Goal: Task Accomplishment & Management: Complete application form

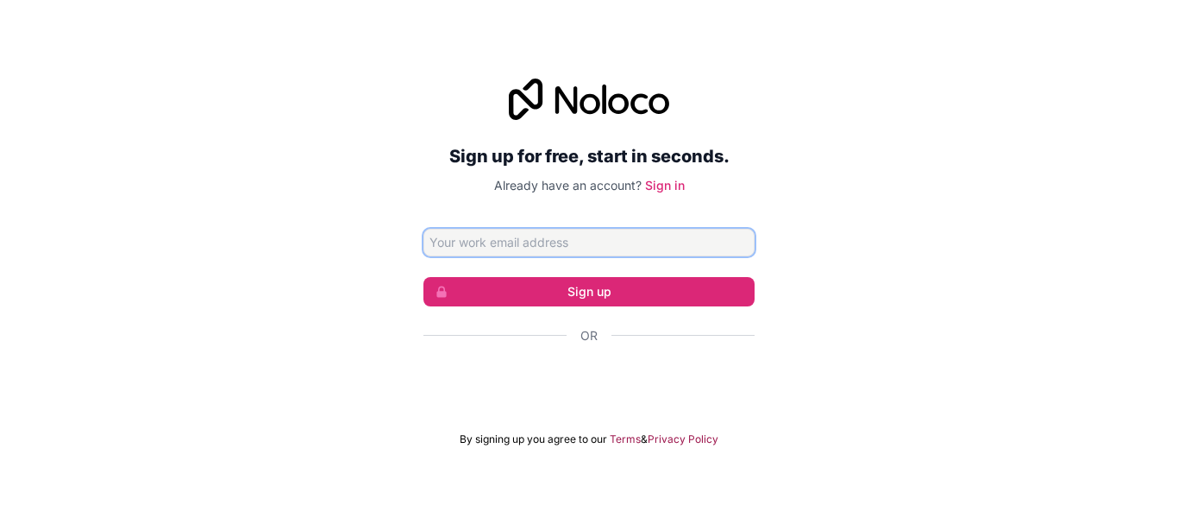
click at [557, 247] on input "Email address" at bounding box center [588, 243] width 331 height 28
click at [652, 191] on link "Sign in" at bounding box center [665, 185] width 40 height 15
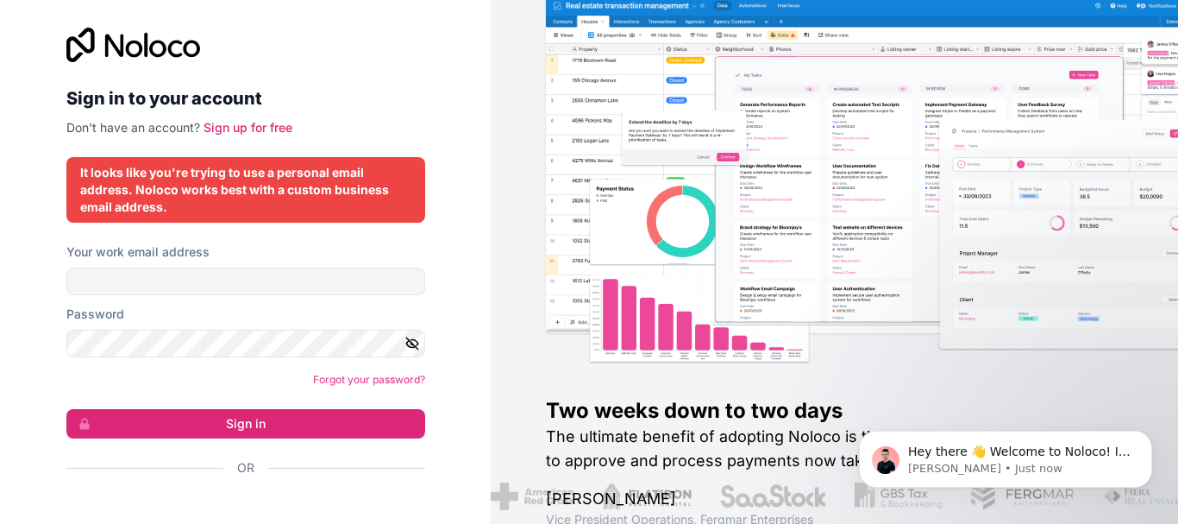
scroll to position [41, 0]
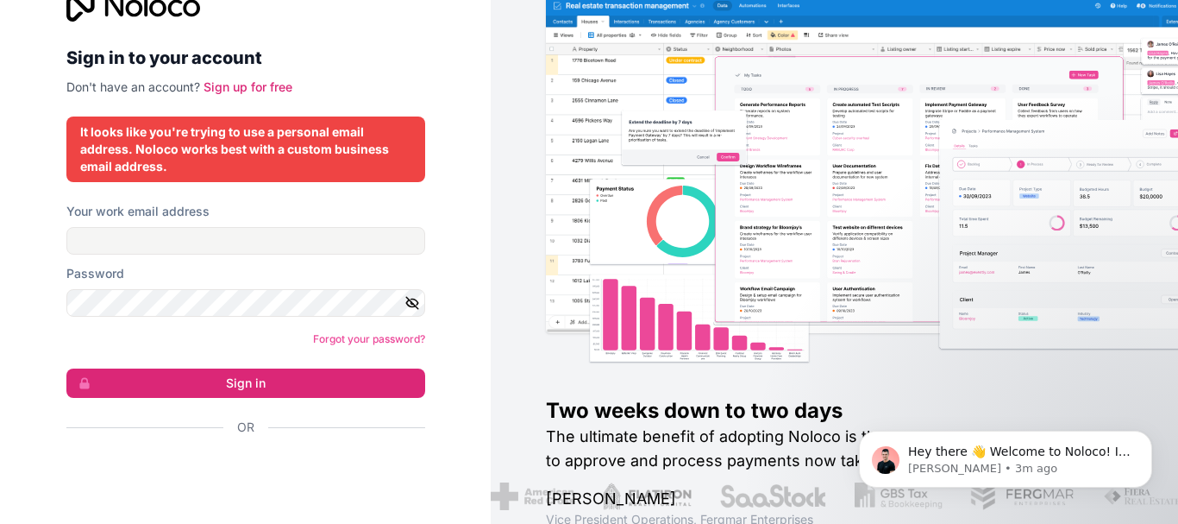
click at [215, 142] on div "It looks like you're trying to use a personal email address. Noloco works best …" at bounding box center [245, 149] width 331 height 52
click at [242, 84] on link "Sign up for free" at bounding box center [248, 86] width 89 height 15
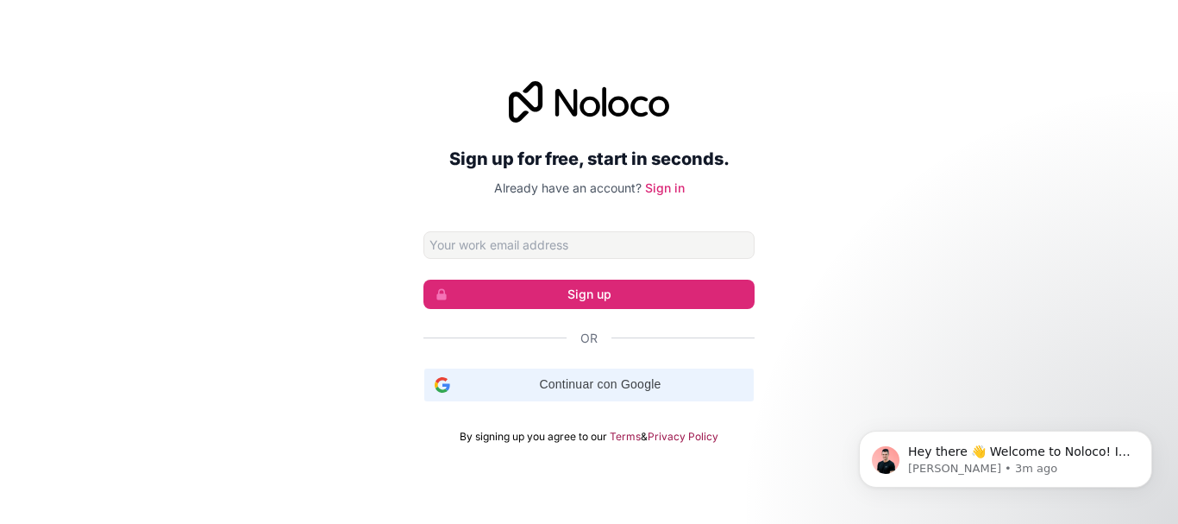
click at [594, 390] on span "Continuar con Google" at bounding box center [600, 384] width 286 height 18
